Goal: Transaction & Acquisition: Download file/media

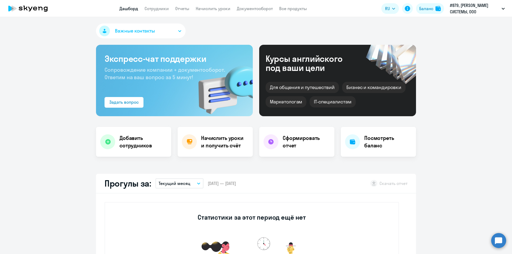
select select "30"
click at [250, 146] on h4 "Сформировать отчет" at bounding box center [307, 142] width 48 height 15
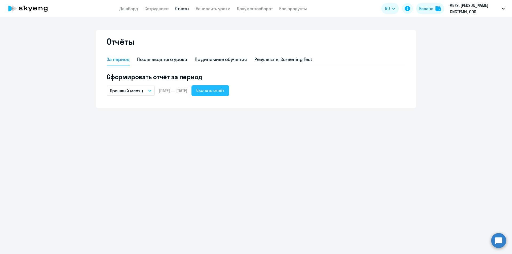
click at [219, 91] on div "Скачать отчёт" at bounding box center [210, 90] width 28 height 6
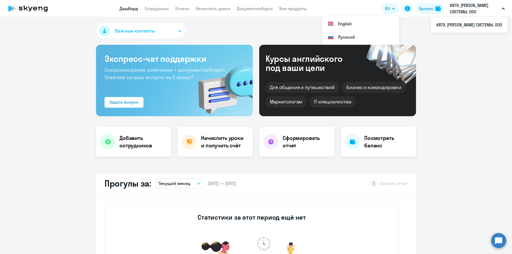
select select "30"
click at [242, 4] on app-header "Дашборд Сотрудники Отчеты Начислить уроки Документооборот Все продукты Дашборд …" at bounding box center [256, 8] width 512 height 17
click at [242, 10] on link "Документооборот" at bounding box center [255, 8] width 36 height 5
